Goal: Use online tool/utility

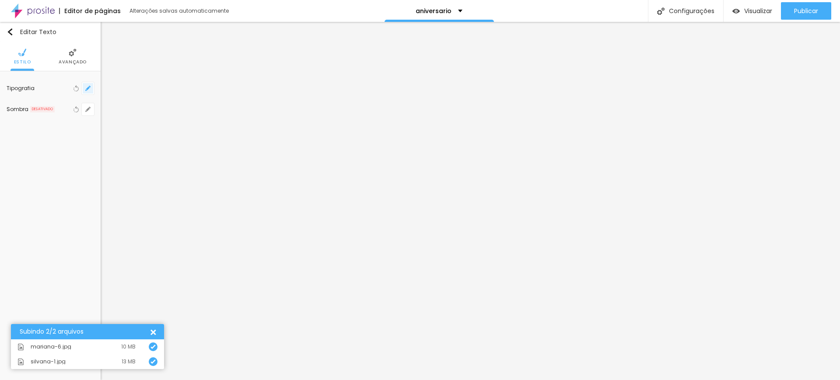
click at [86, 89] on icon "button" at bounding box center [87, 88] width 3 height 3
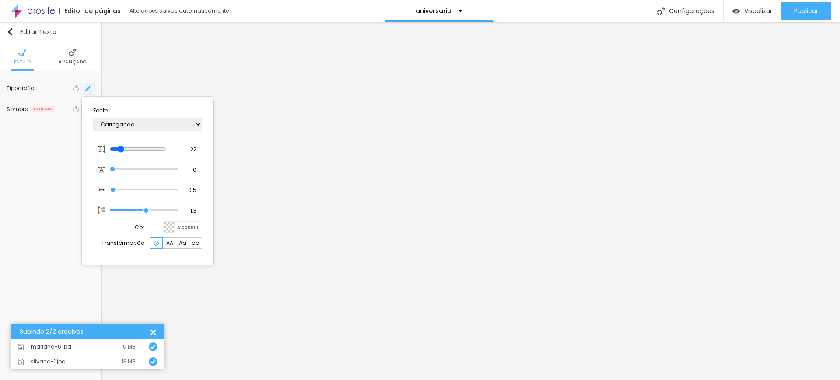
type input "1"
type input "18"
type input "1"
type input "16"
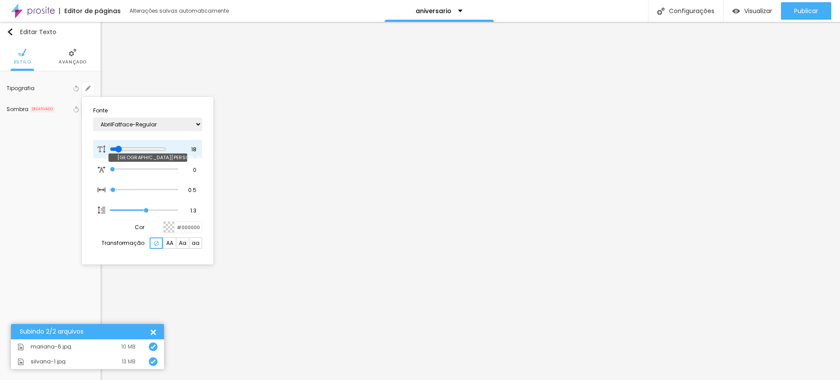
type input "16"
type input "1"
type input "17"
type input "1"
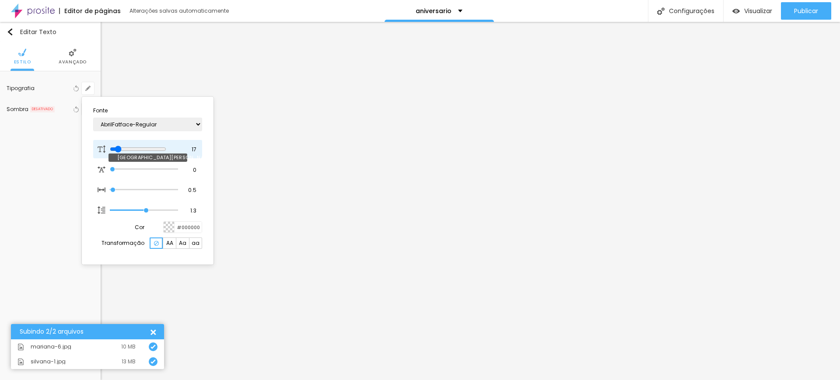
type input "18"
type input "1"
type input "18"
click at [120, 149] on input "range" at bounding box center [138, 149] width 56 height 7
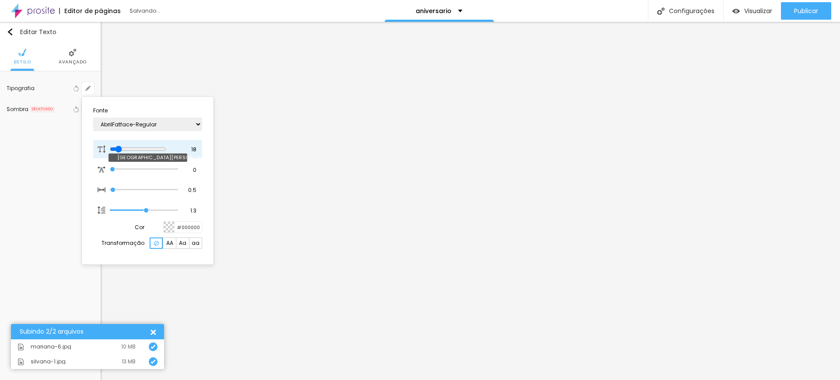
type input "1"
click at [265, 63] on div at bounding box center [420, 190] width 840 height 380
